Goal: Task Accomplishment & Management: Manage account settings

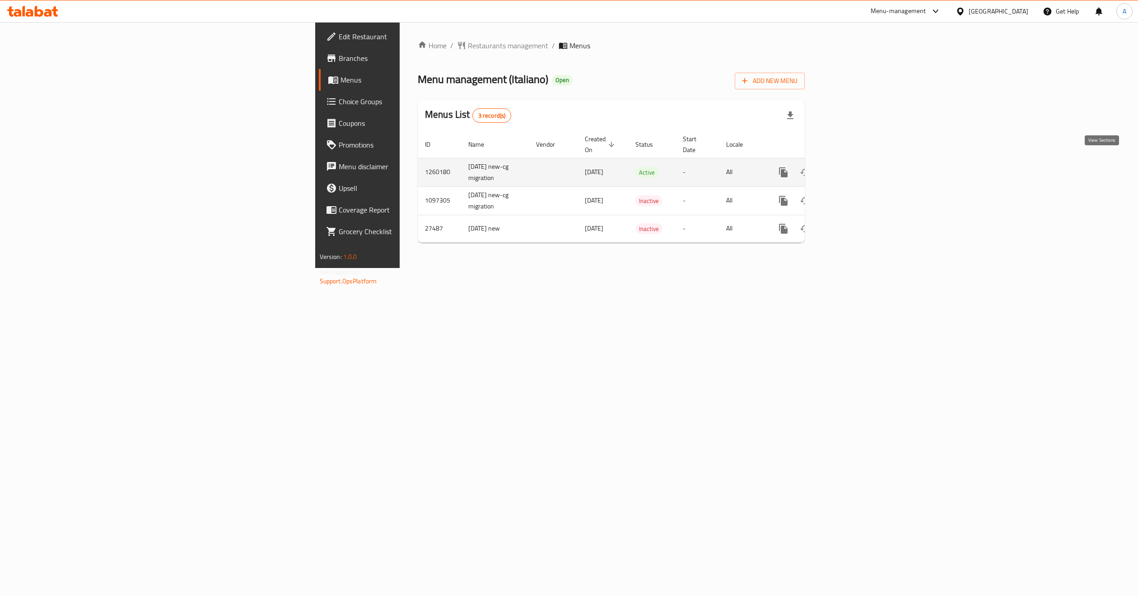
click at [854, 167] on icon "enhanced table" at bounding box center [848, 172] width 11 height 11
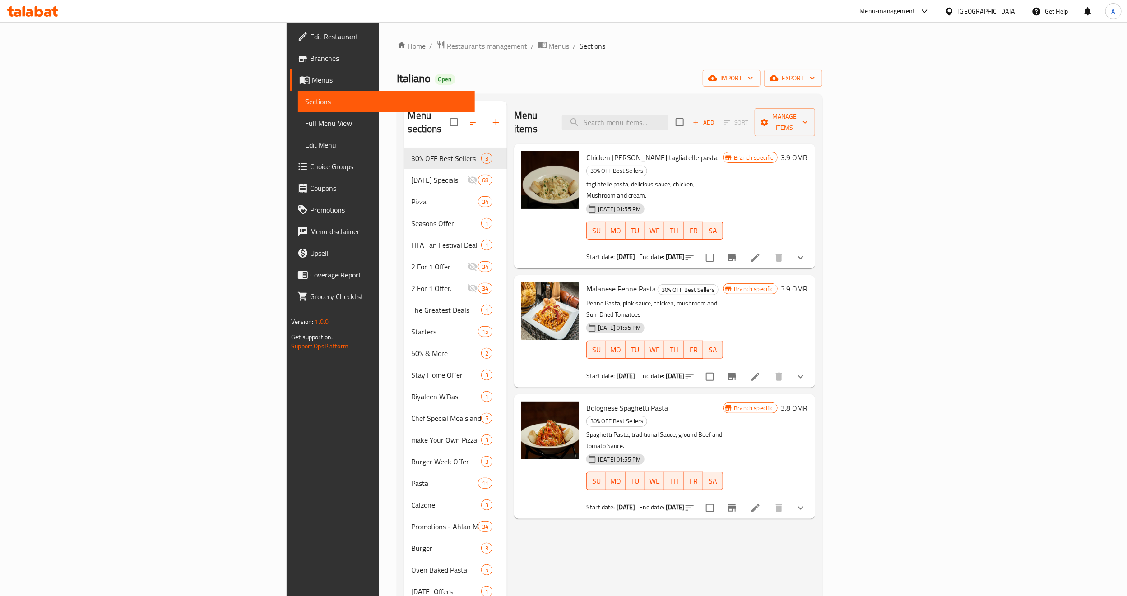
click at [565, 509] on div "Menu items Add Sort Manage items Chicken [PERSON_NAME] tagliatelle pasta 30% OF…" at bounding box center [661, 418] width 308 height 635
click at [546, 496] on div "Menu items Add Sort Manage items Chicken [PERSON_NAME] tagliatelle pasta 30% OF…" at bounding box center [661, 418] width 308 height 635
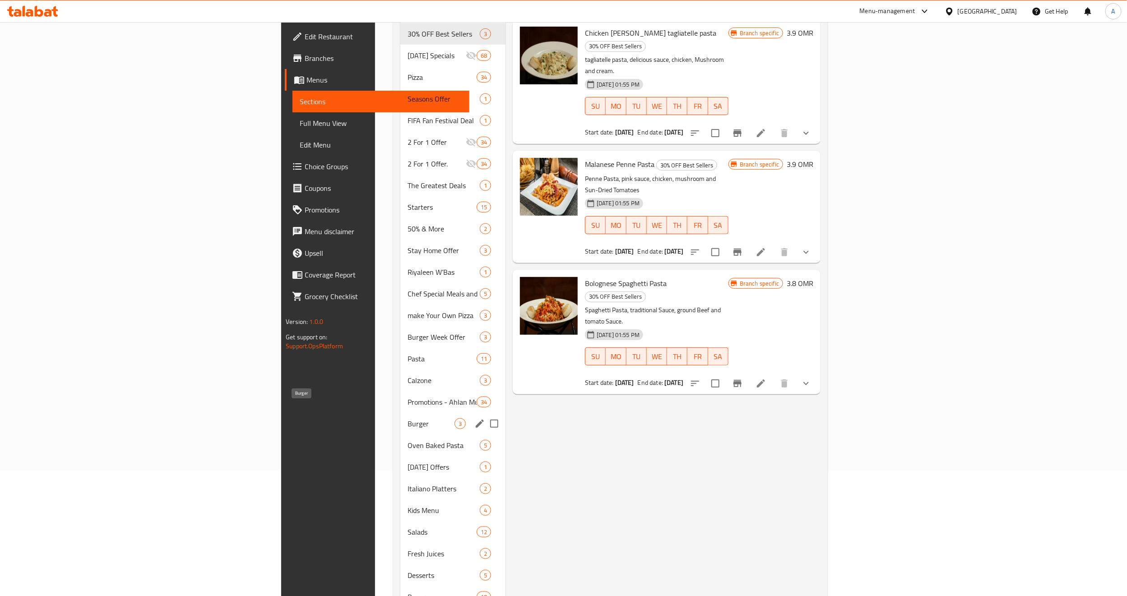
scroll to position [151, 0]
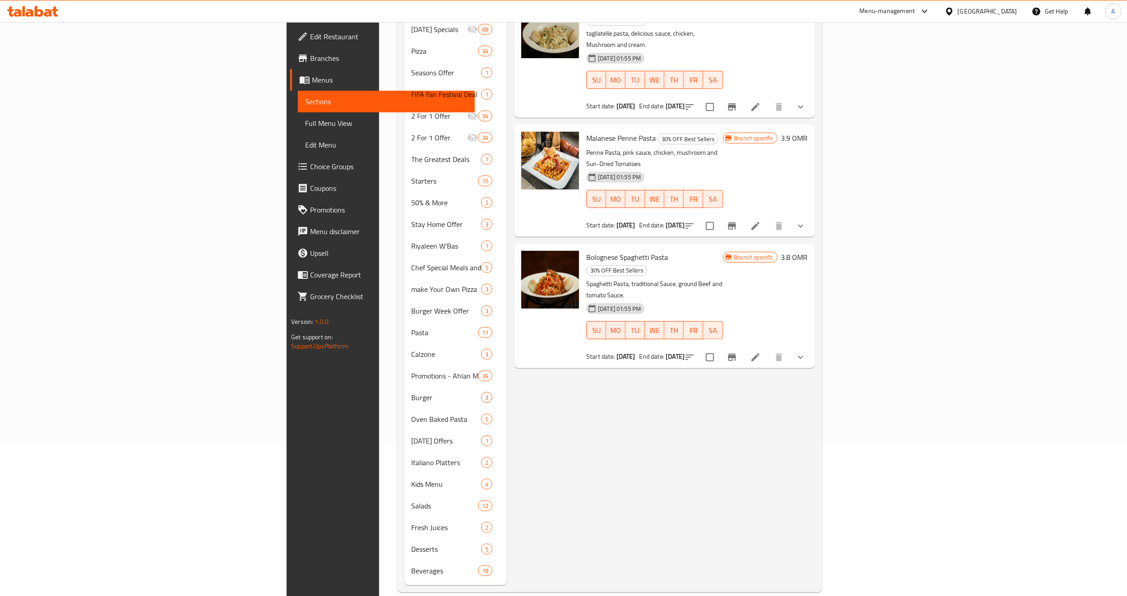
click at [507, 383] on div "Menu items Add Sort Manage items Chicken [PERSON_NAME] tagliatelle pasta 30% OF…" at bounding box center [661, 267] width 308 height 635
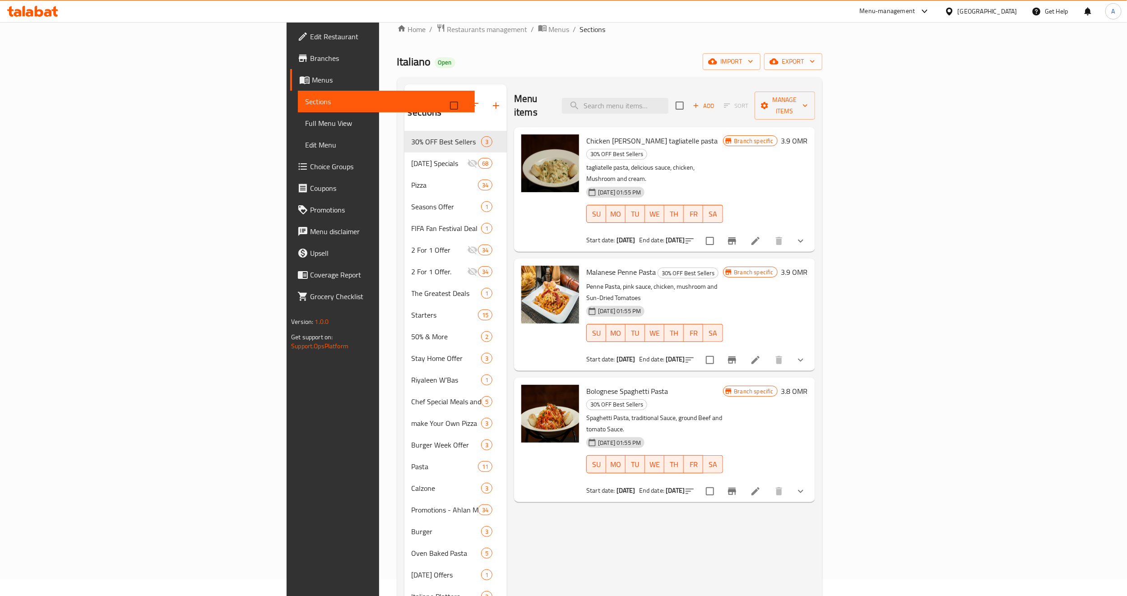
scroll to position [15, 0]
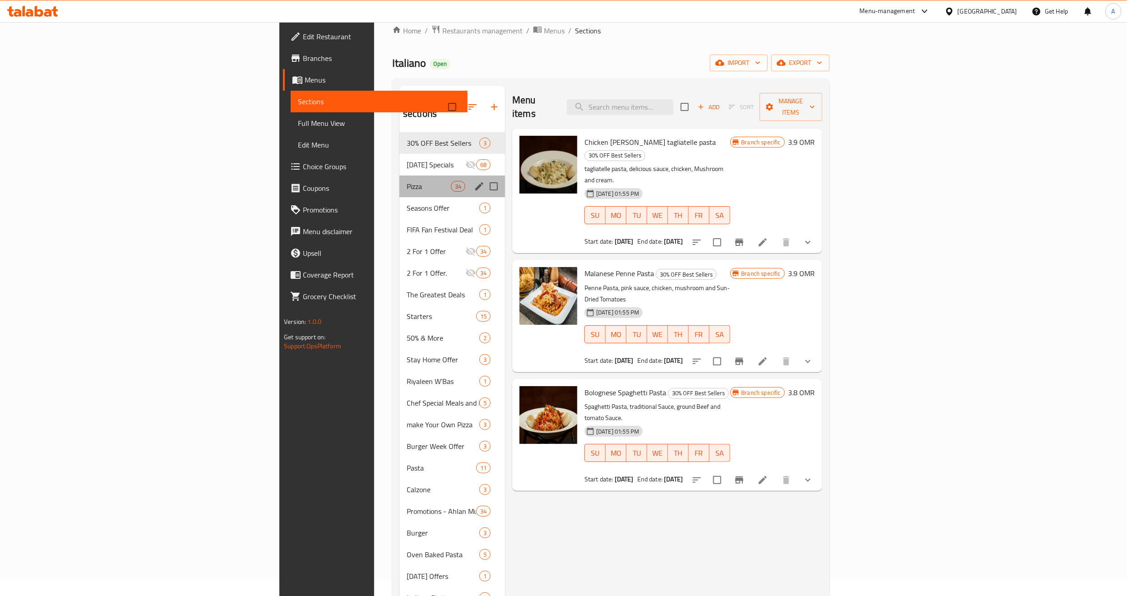
click at [399, 181] on div "Pizza 34" at bounding box center [452, 187] width 106 height 22
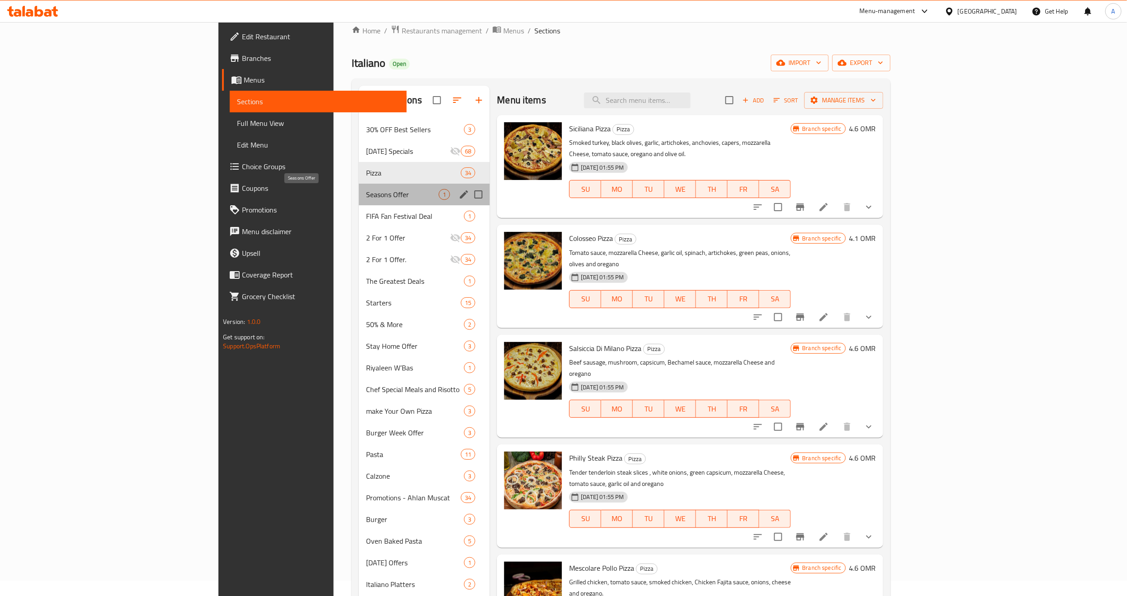
click at [366, 195] on span "Seasons Offer" at bounding box center [402, 194] width 73 height 11
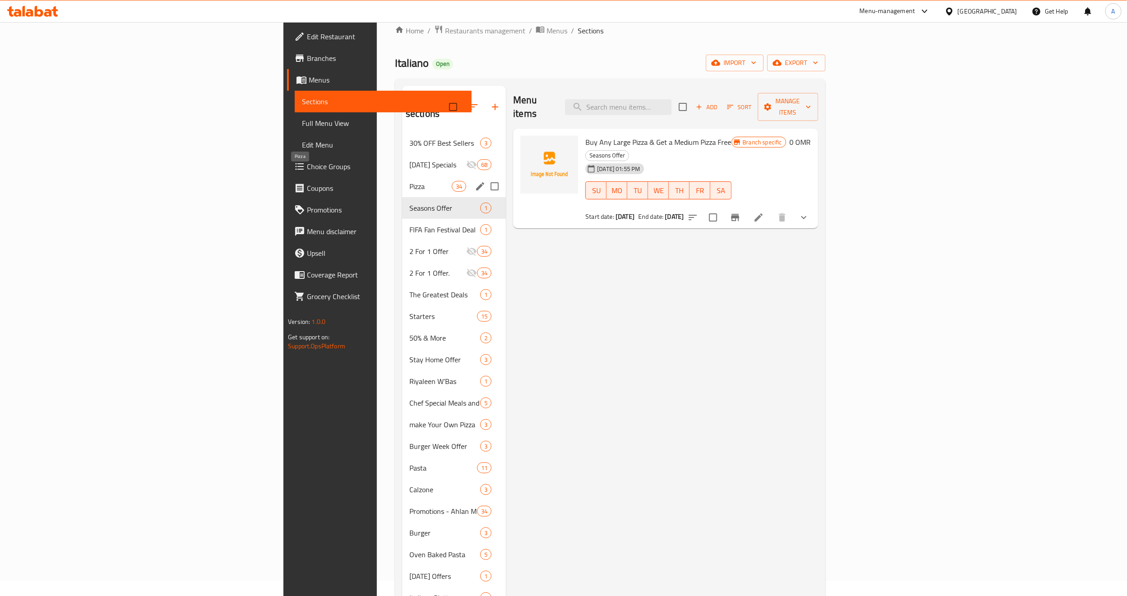
click at [409, 181] on span "Pizza" at bounding box center [430, 186] width 42 height 11
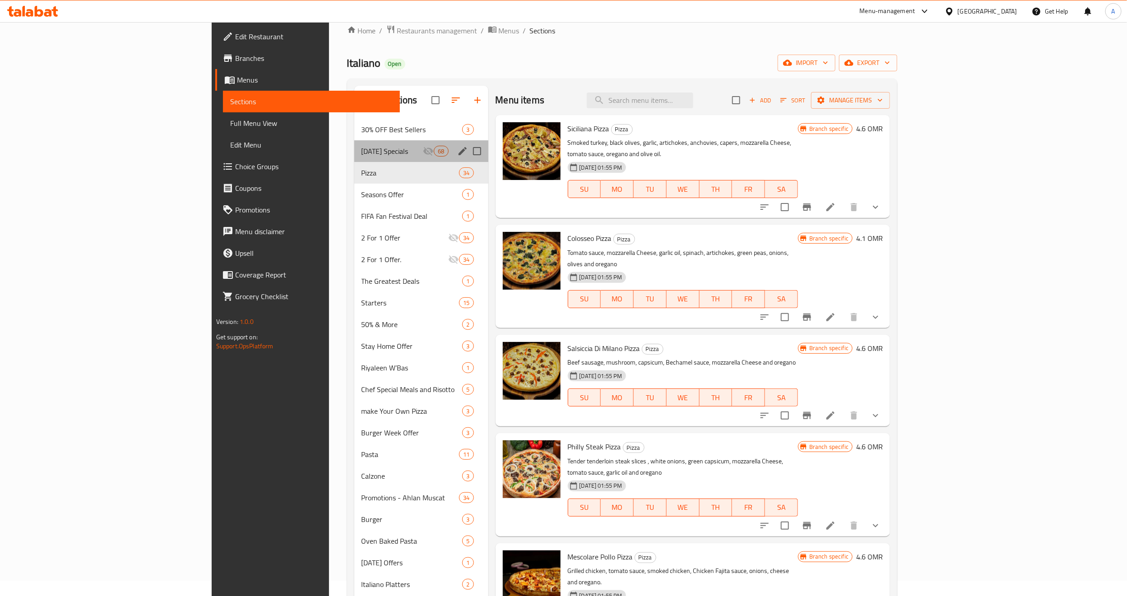
click at [354, 158] on div "[DATE] Specials 68" at bounding box center [421, 151] width 134 height 22
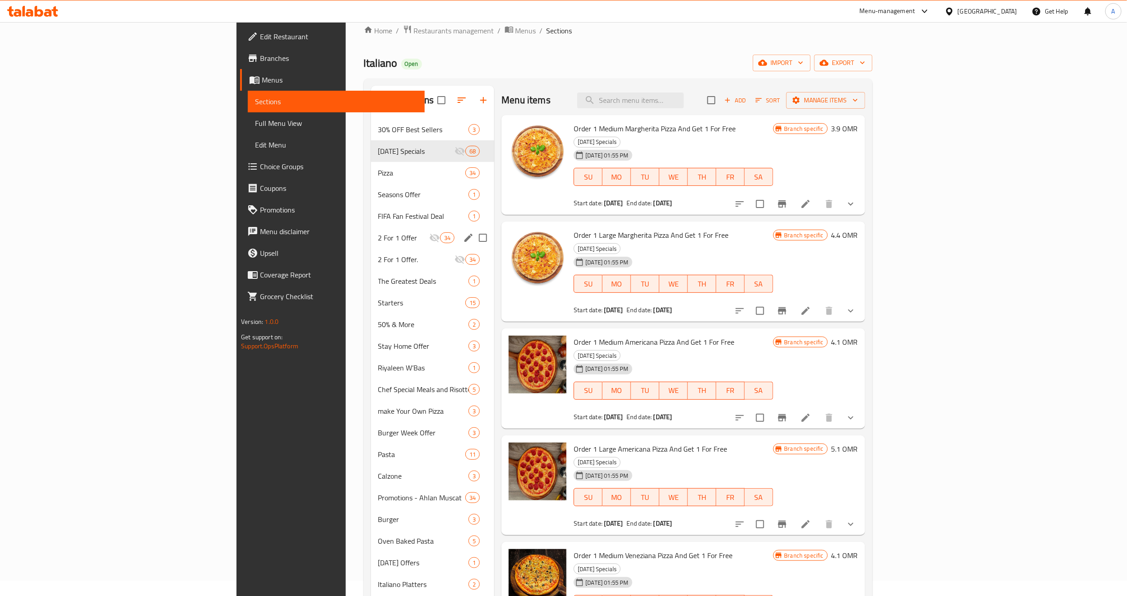
click at [371, 248] on div "2 For 1 Offer 34" at bounding box center [433, 238] width 124 height 22
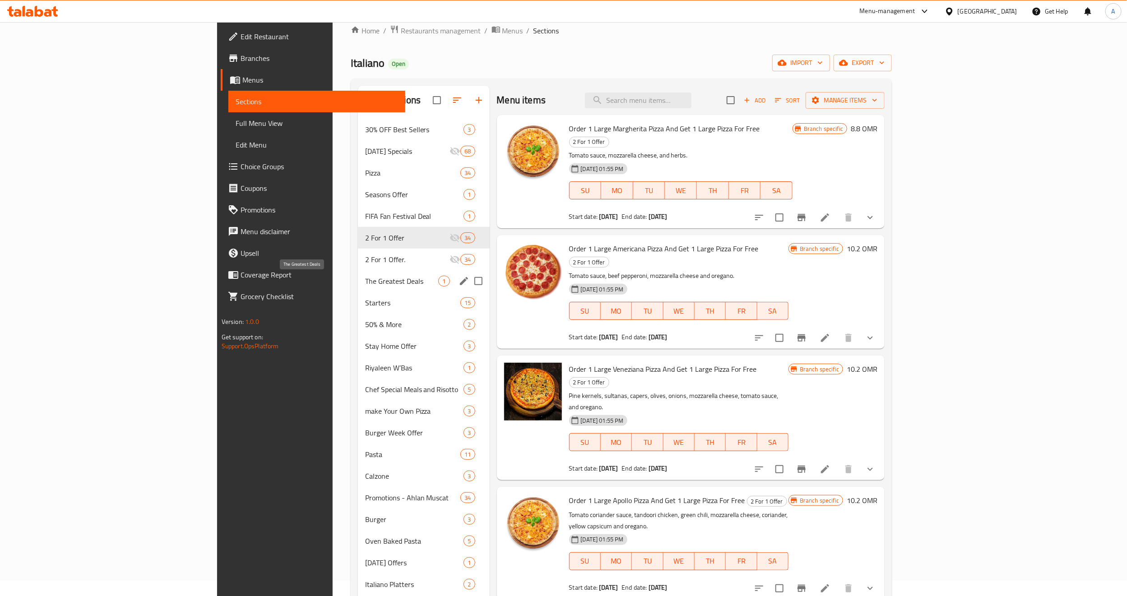
click at [365, 282] on span "The Greatest Deals" at bounding box center [402, 281] width 74 height 11
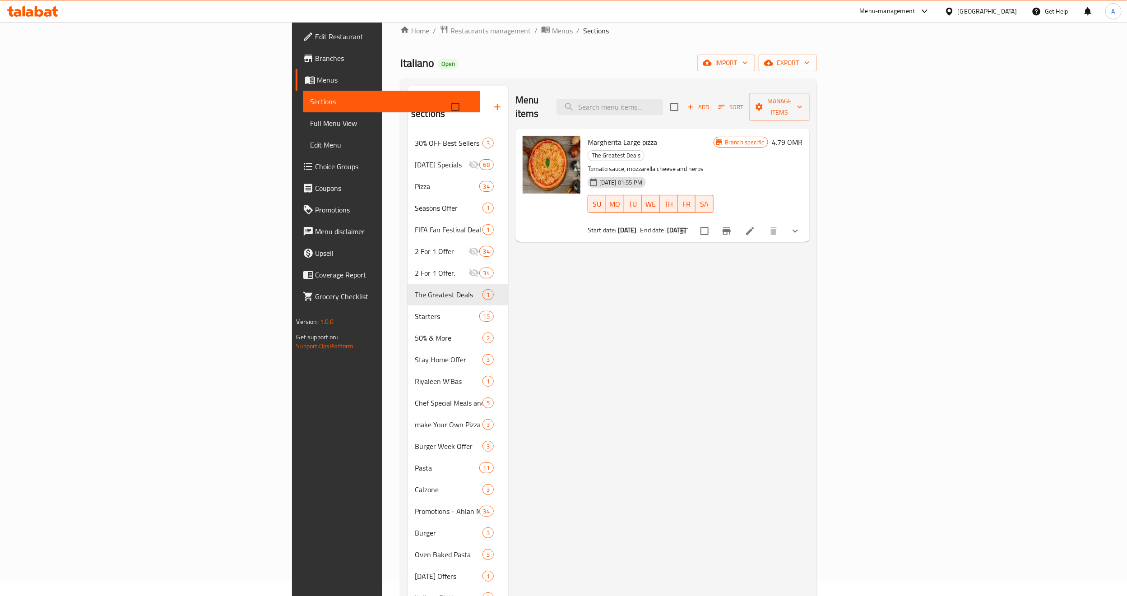
click at [560, 409] on div "Menu items Add Sort Manage items Margherita Large pizza The Greatest Deals Toma…" at bounding box center [659, 403] width 302 height 635
click at [626, 359] on div "Menu items Add Sort Manage items Margherita Large pizza The Greatest Deals Toma…" at bounding box center [659, 403] width 302 height 635
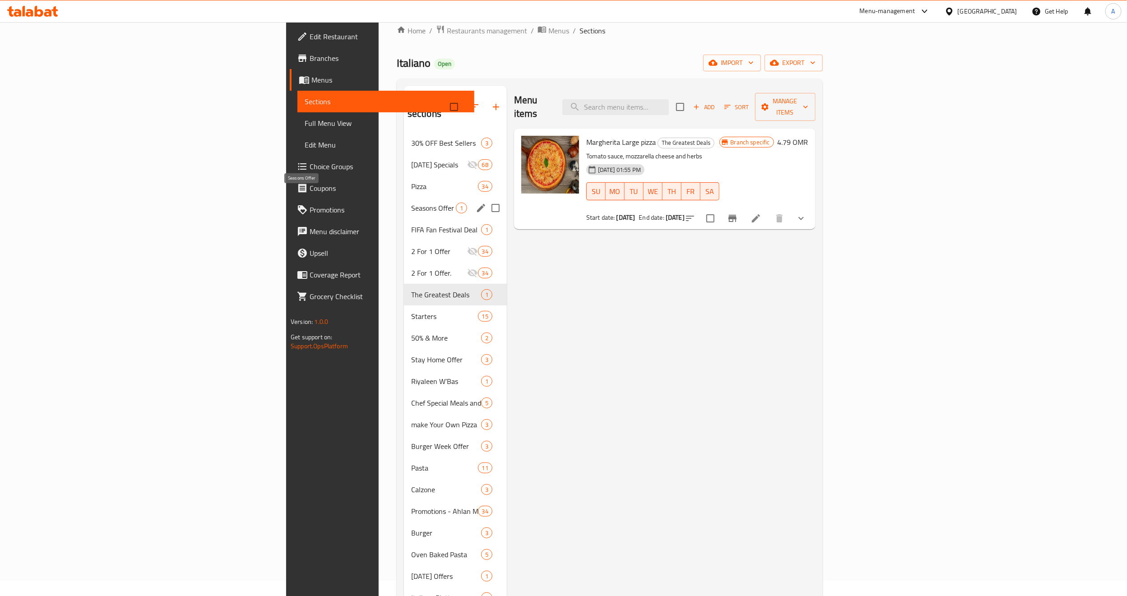
click at [411, 203] on span "Seasons Offer" at bounding box center [433, 208] width 45 height 11
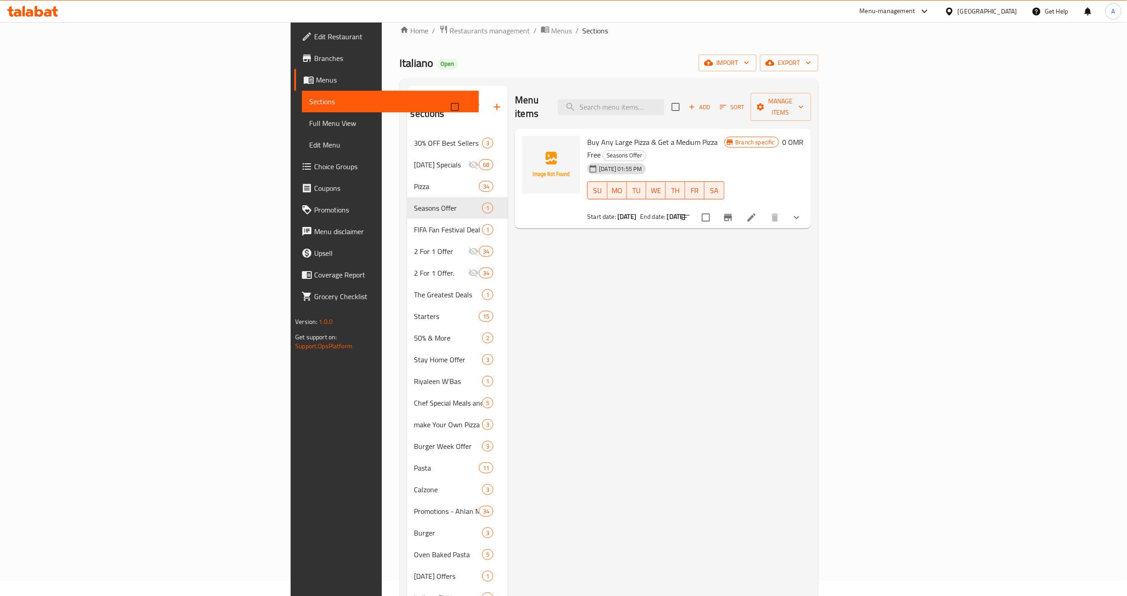
click at [705, 295] on div "Menu items Add Sort Manage items Buy Any Large Pizza & Get a Medium Pizza Free …" at bounding box center [659, 403] width 303 height 635
click at [690, 289] on div "Menu items Add Sort Manage items Buy Any Large Pizza & Get a Medium Pizza Free …" at bounding box center [659, 403] width 303 height 635
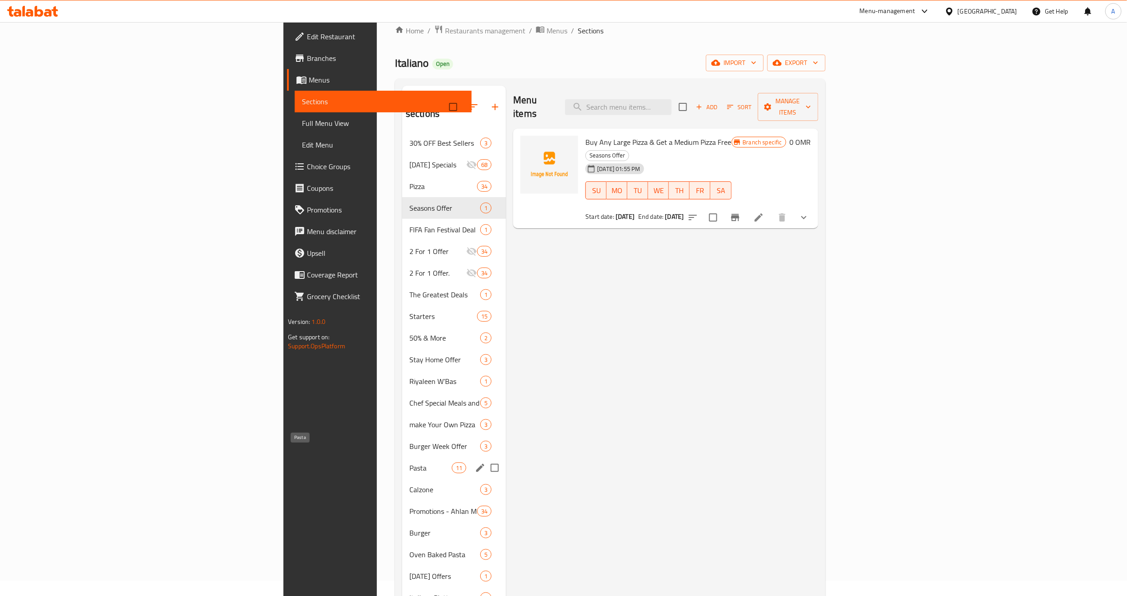
click at [409, 463] on span "Pasta" at bounding box center [430, 468] width 42 height 11
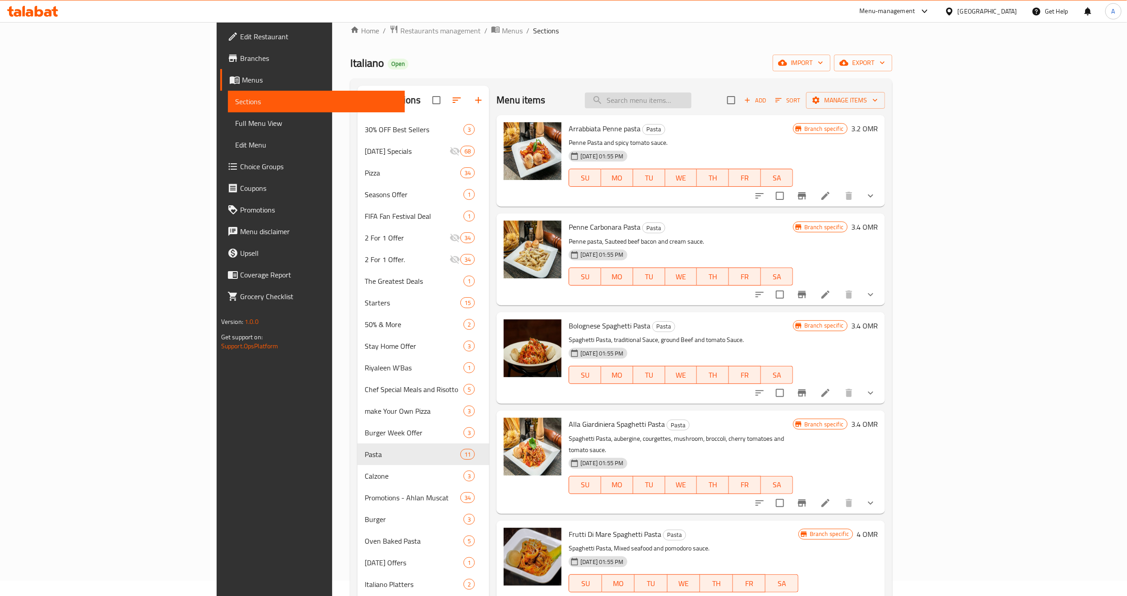
drag, startPoint x: 735, startPoint y: 112, endPoint x: 735, endPoint y: 102, distance: 10.8
click at [735, 108] on div "Menu items Add Sort Manage items" at bounding box center [691, 100] width 389 height 29
click at [692, 99] on input "search" at bounding box center [638, 101] width 107 height 16
paste input "value pasta"
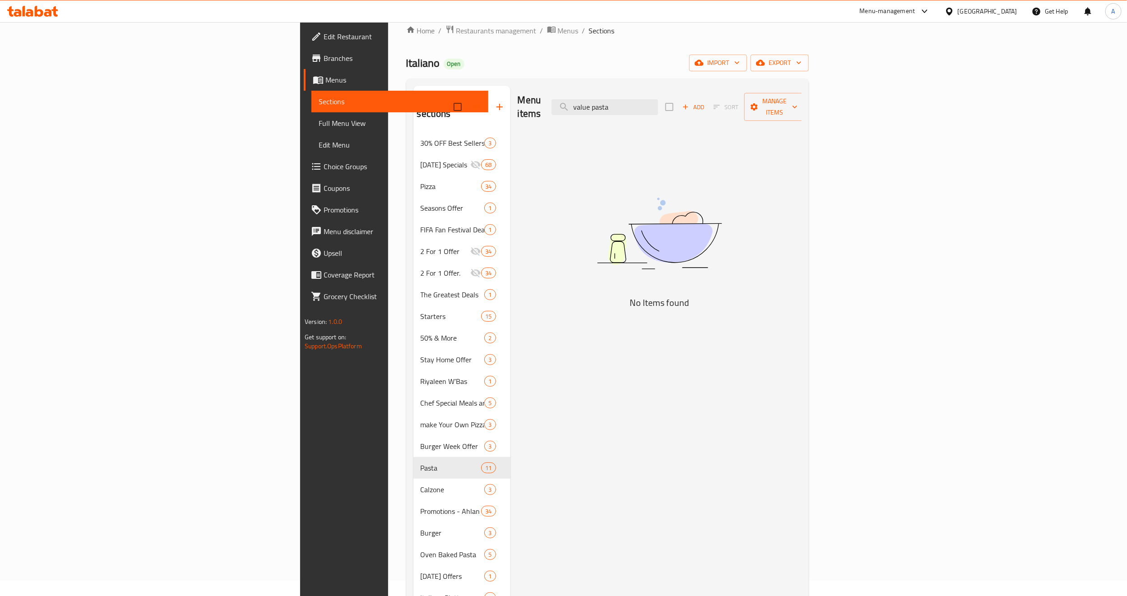
drag, startPoint x: 706, startPoint y: 105, endPoint x: 636, endPoint y: 103, distance: 70.4
click at [636, 103] on div "Menu items value pasta Add Sort Manage items" at bounding box center [660, 107] width 284 height 43
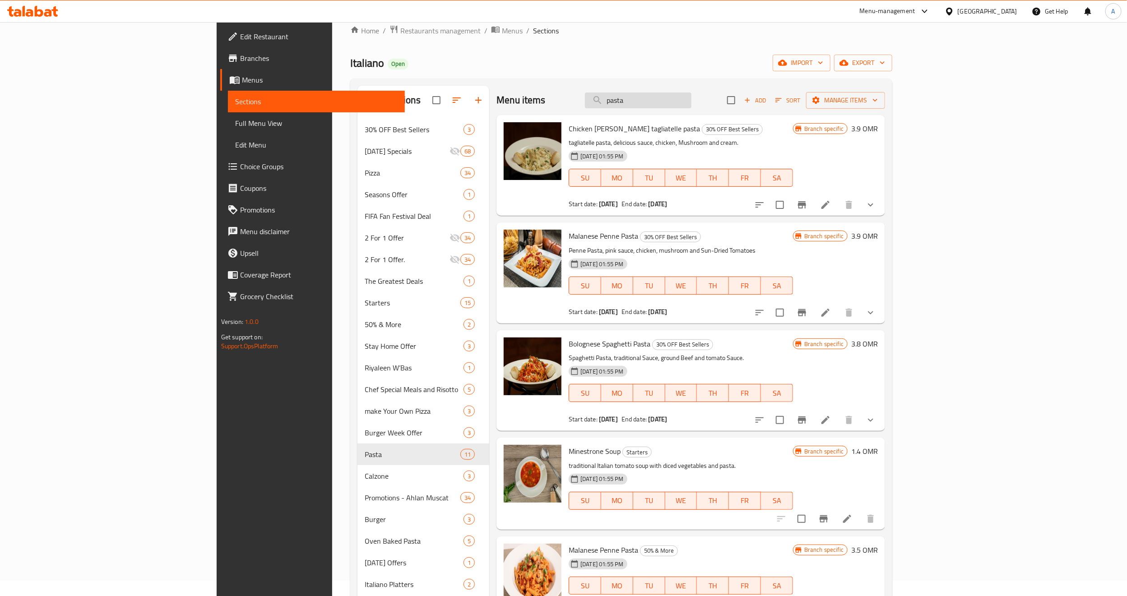
click at [692, 101] on input "pasta" at bounding box center [638, 101] width 107 height 16
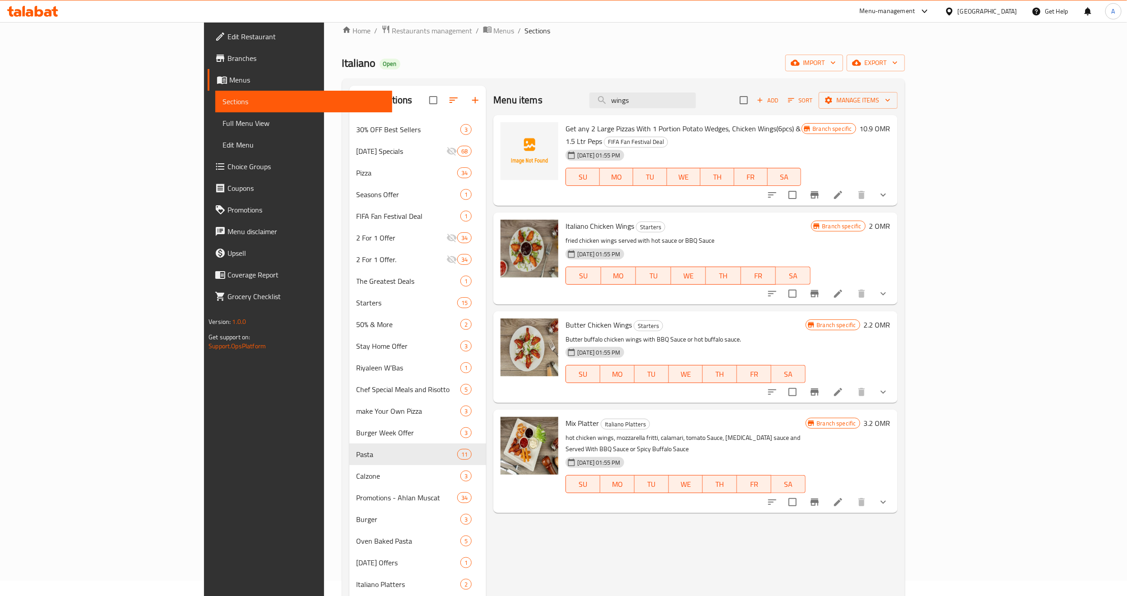
click at [566, 219] on span "Italiano Chicken Wings" at bounding box center [600, 226] width 69 height 14
copy h6 "Italiano Chicken Wings"
click at [566, 318] on span "Butter Chicken Wings" at bounding box center [599, 325] width 66 height 14
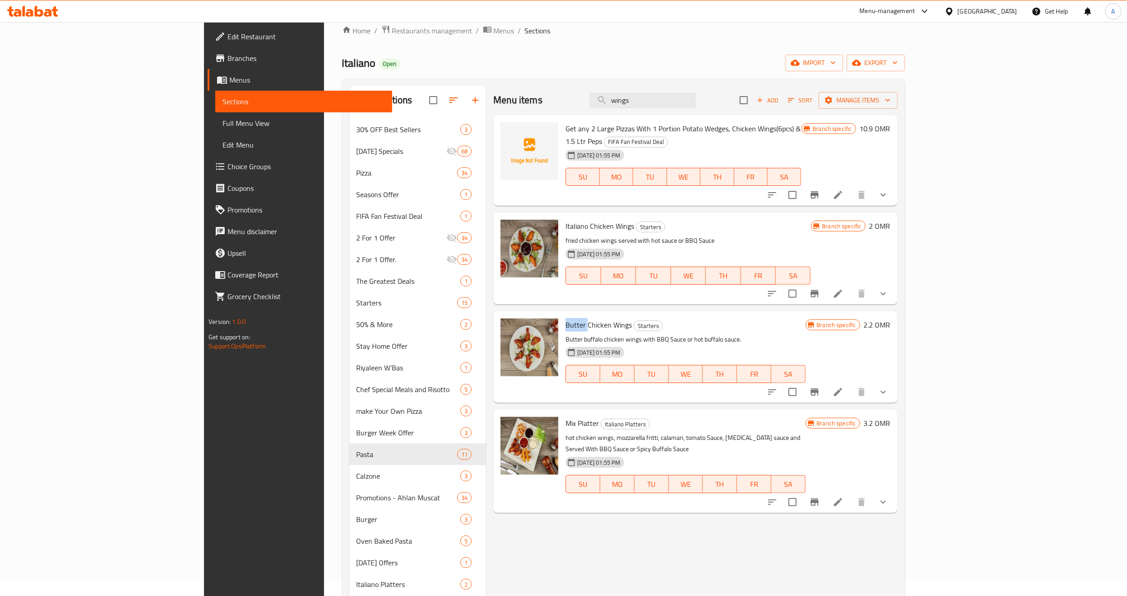
click at [566, 318] on span "Butter Chicken Wings" at bounding box center [599, 325] width 66 height 14
copy h6 "Butter Chicken Wings"
click at [566, 417] on span "Mix Platter" at bounding box center [582, 424] width 33 height 14
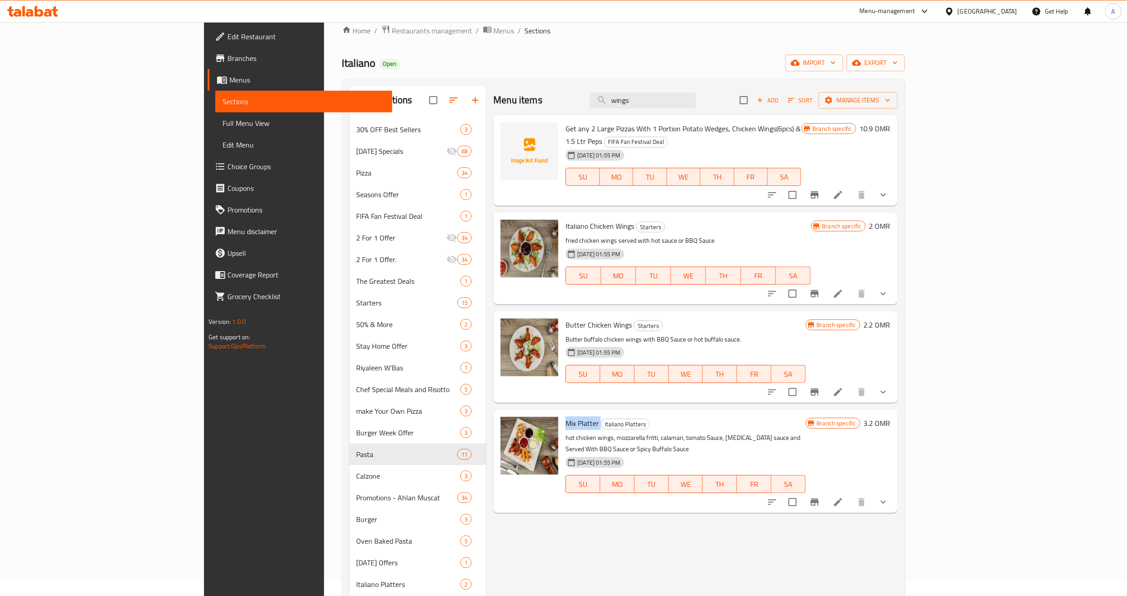
click at [566, 417] on span "Mix Platter" at bounding box center [582, 424] width 33 height 14
click at [894, 288] on button "show more" at bounding box center [884, 294] width 22 height 22
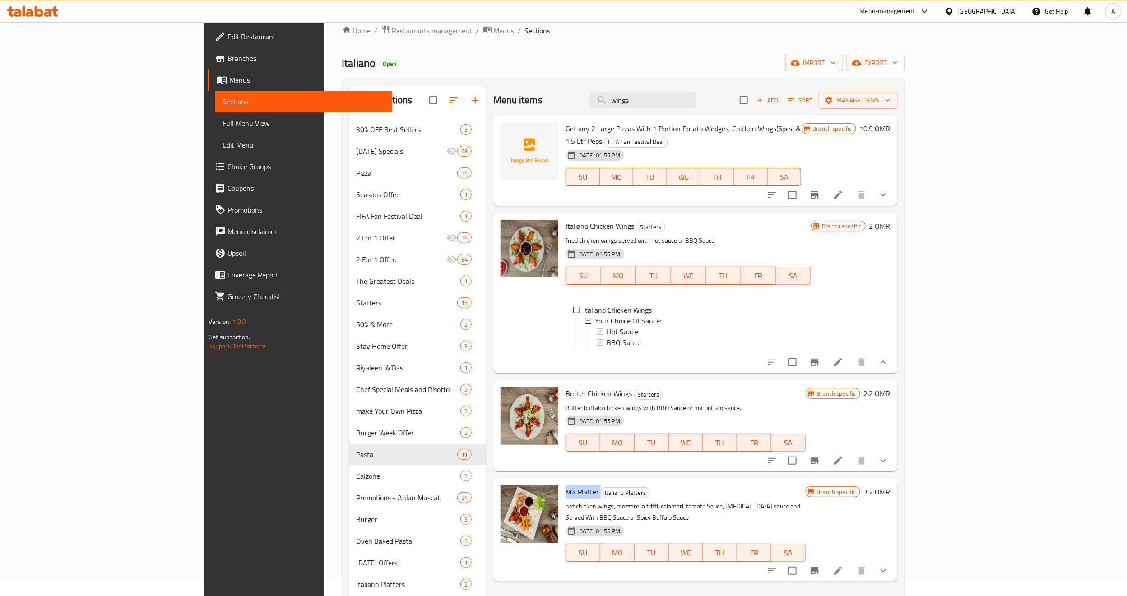
click at [889, 455] on icon "show more" at bounding box center [883, 460] width 11 height 11
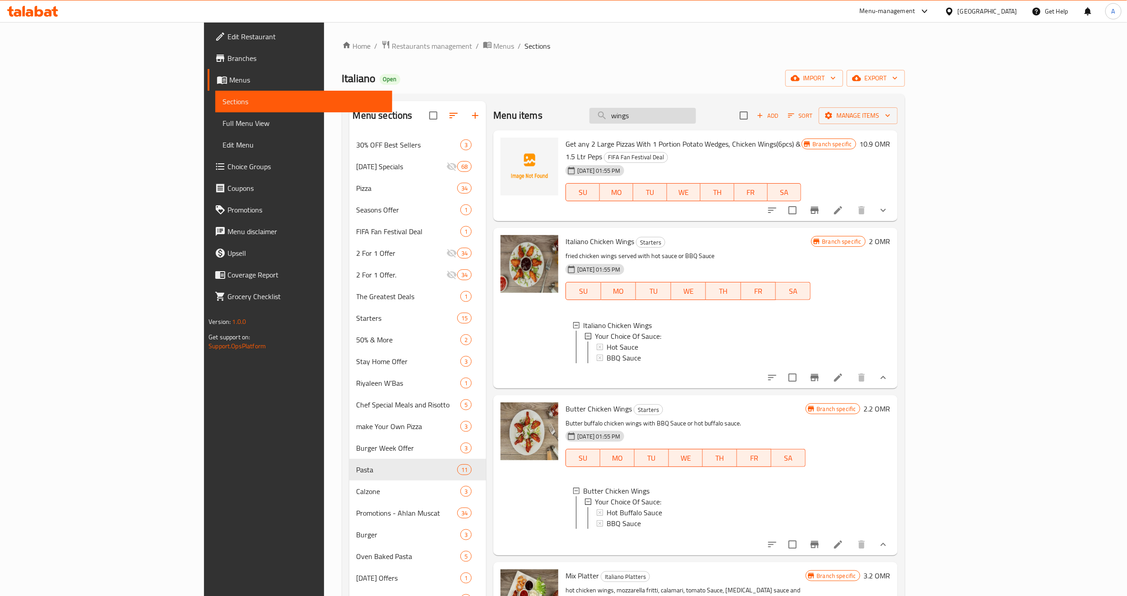
click at [696, 115] on input "wings" at bounding box center [643, 116] width 107 height 16
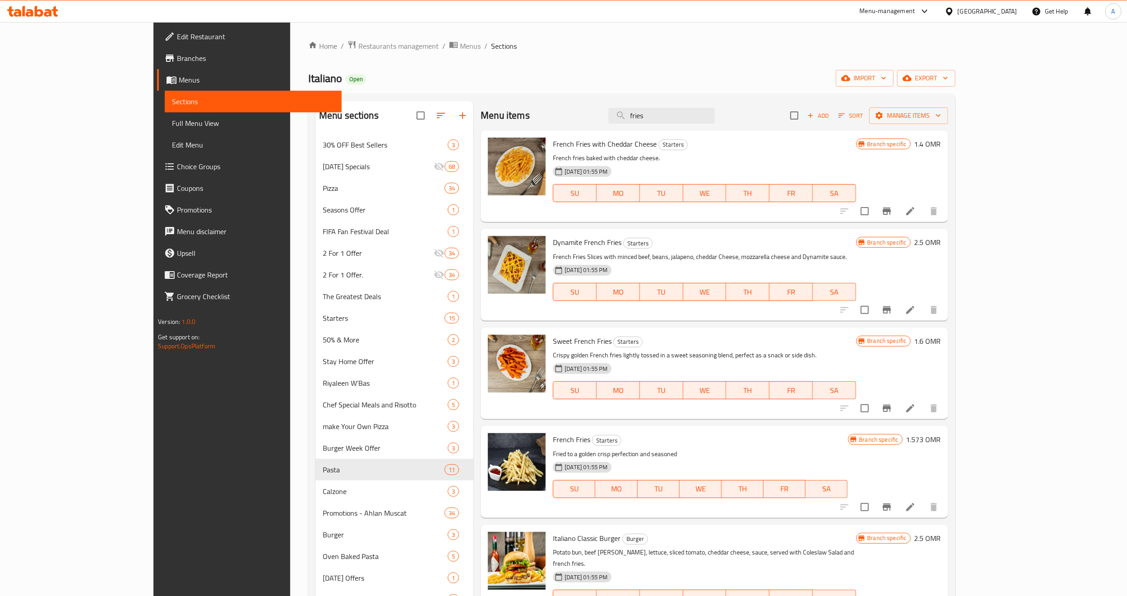
type input "fries"
click at [177, 56] on span "Branches" at bounding box center [256, 58] width 158 height 11
